Goal: Book appointment/travel/reservation

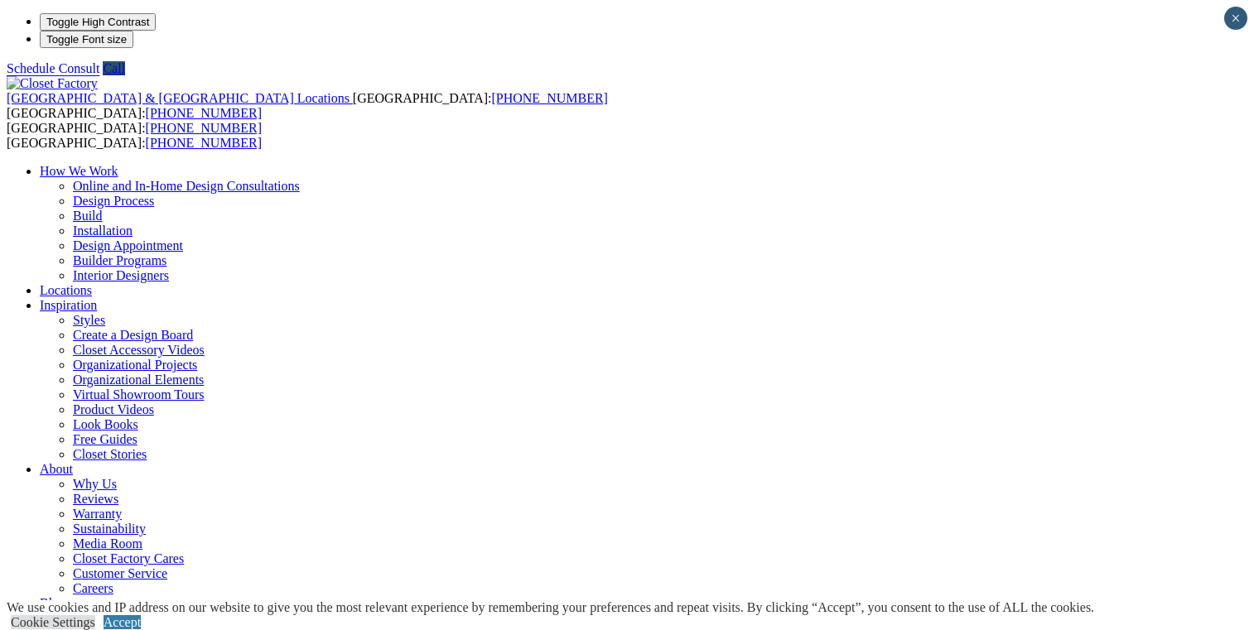
scroll to position [6, 0]
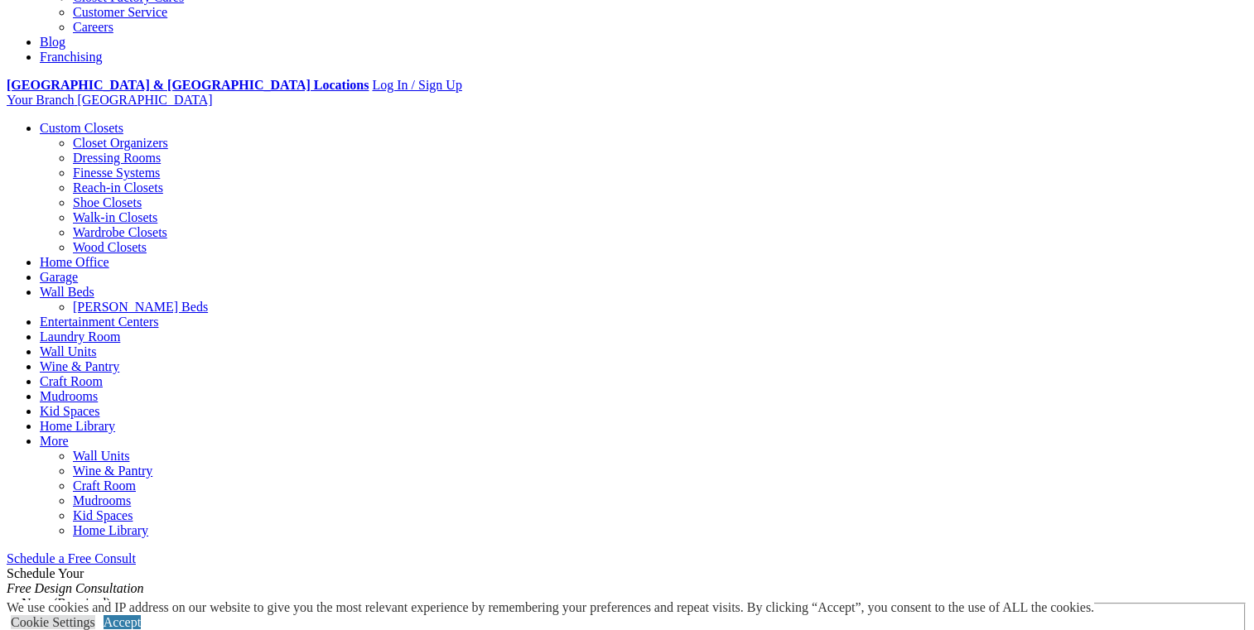
scroll to position [576, 0]
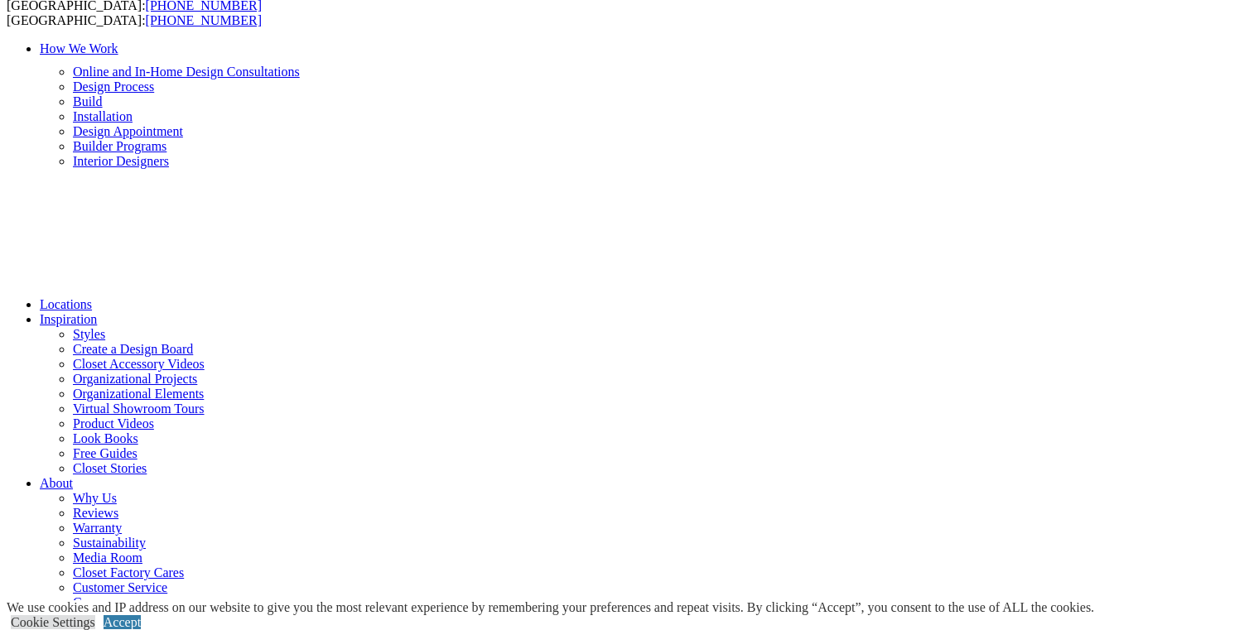
scroll to position [128, 0]
